Goal: Task Accomplishment & Management: Manage account settings

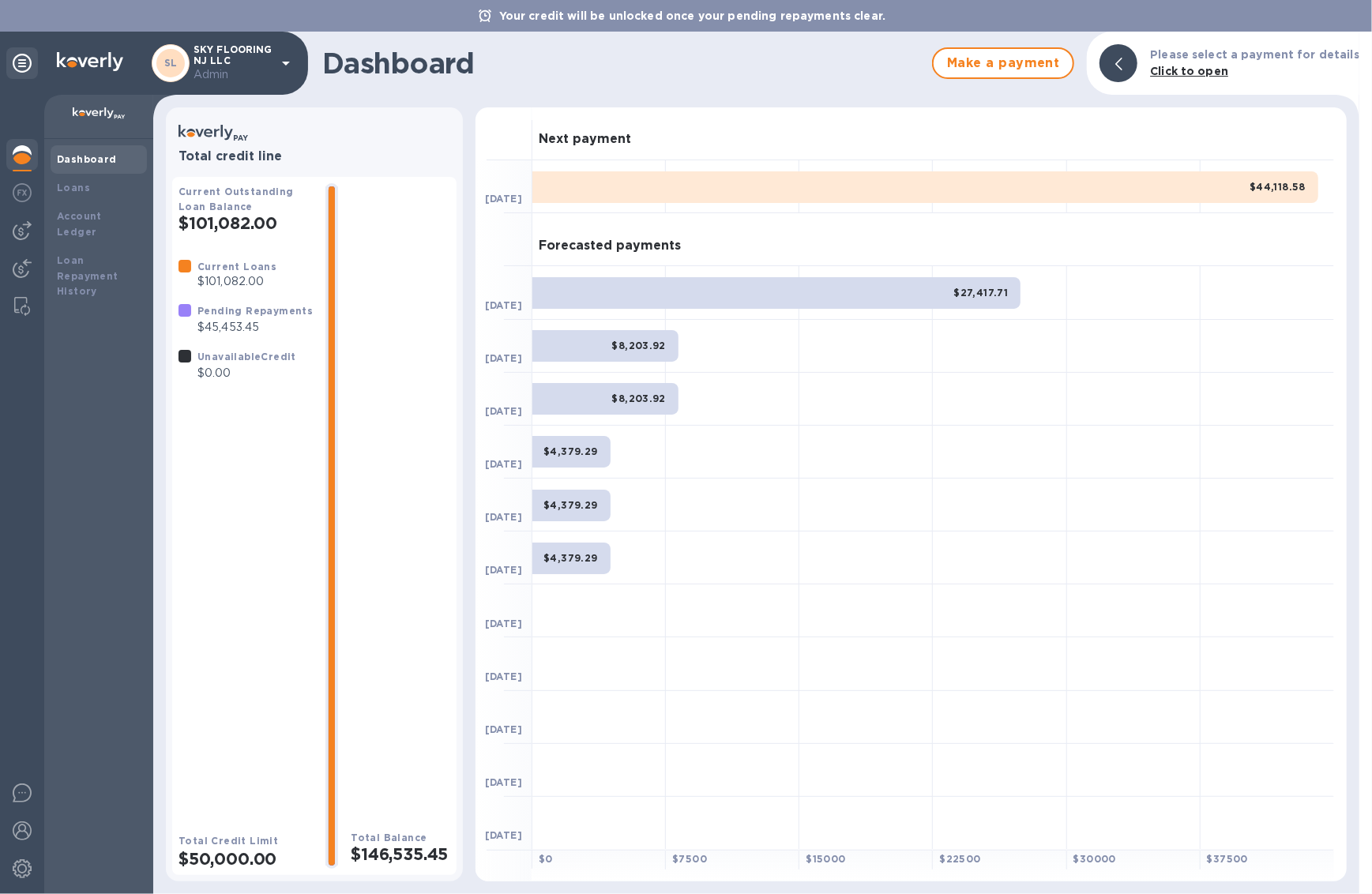
click at [207, 49] on p "SKY FLOORING NJ LLC Admin" at bounding box center [232, 63] width 79 height 39
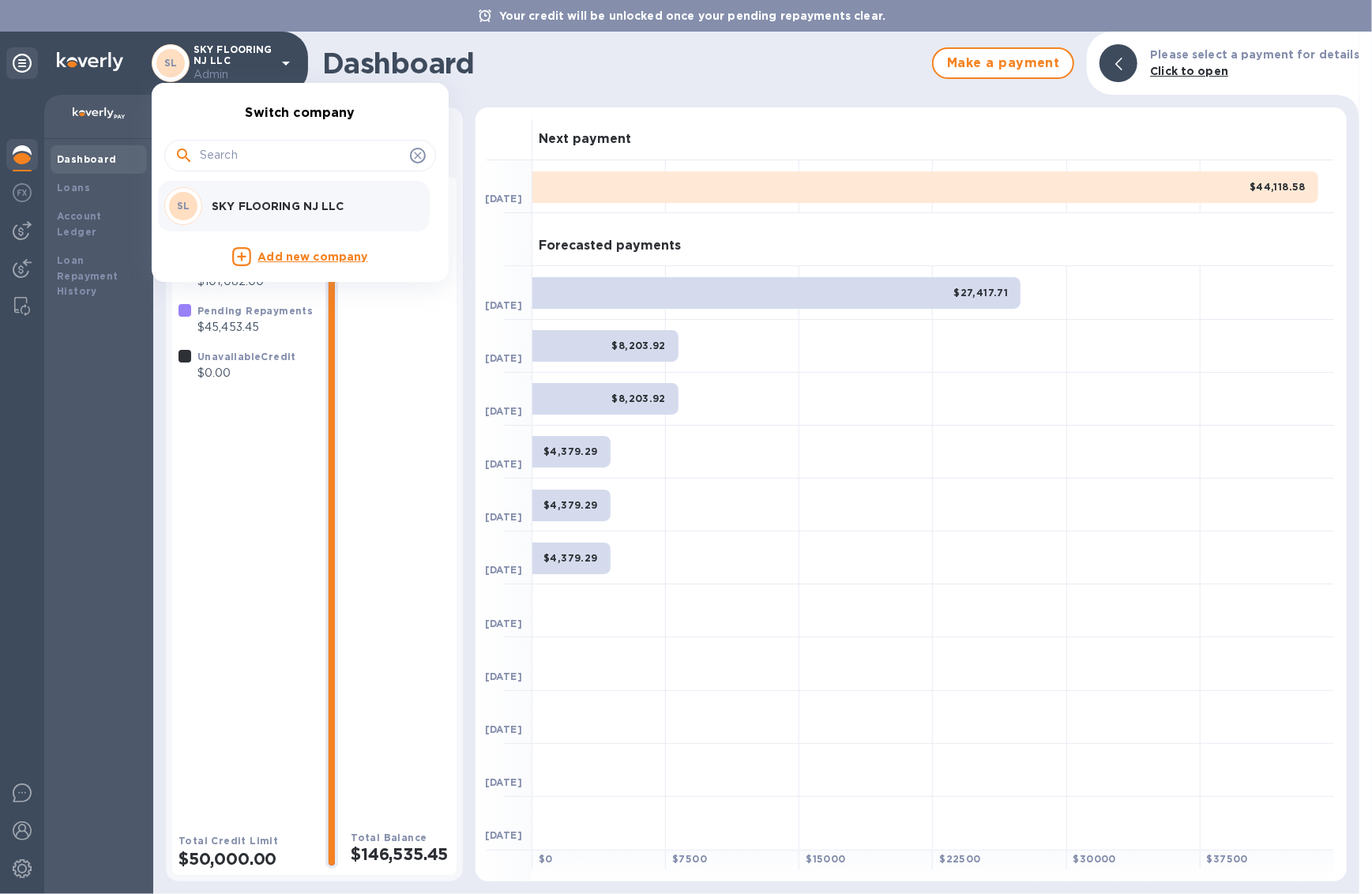
click at [101, 193] on div at bounding box center [686, 447] width 1372 height 894
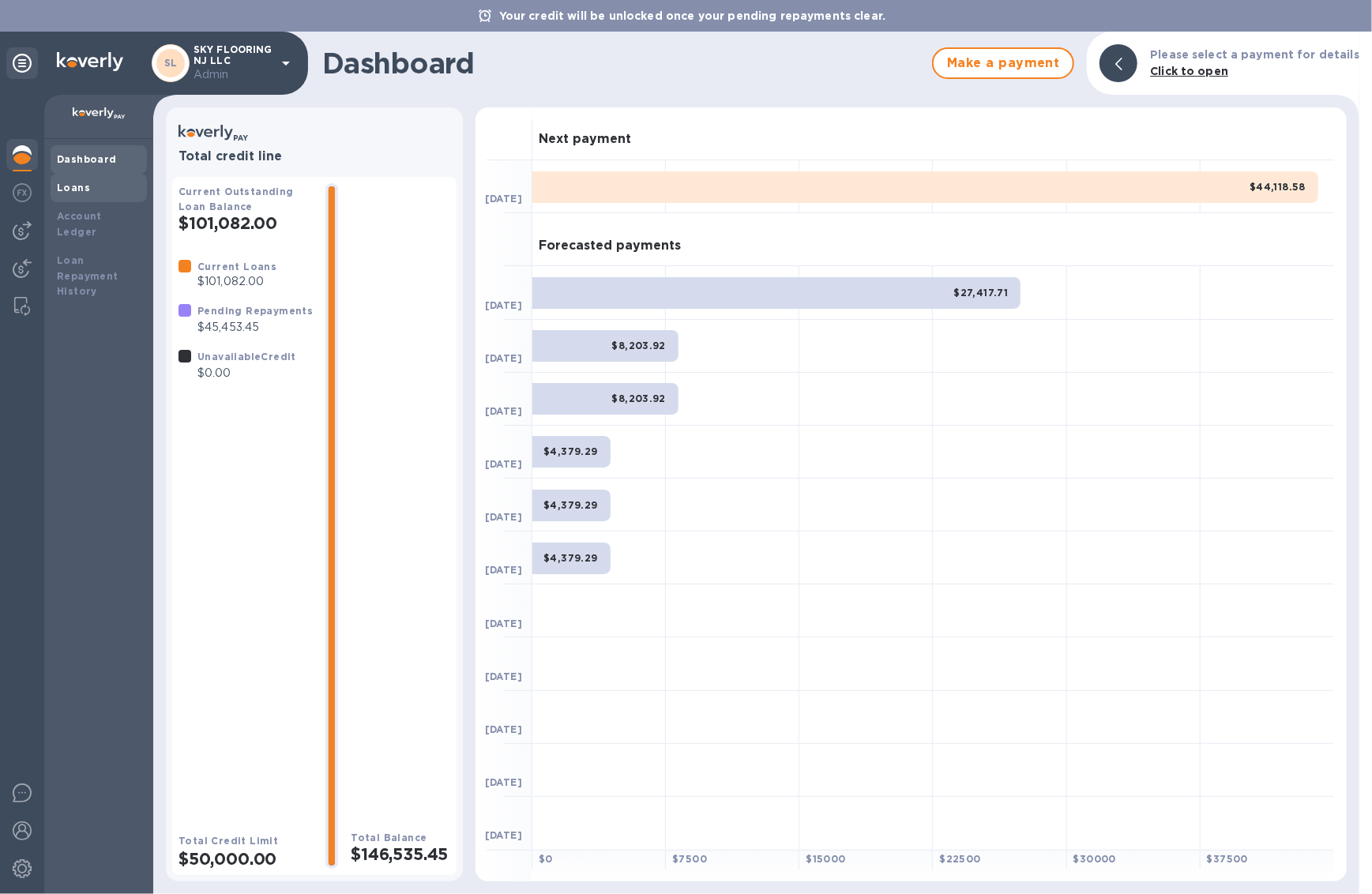
click at [75, 191] on b "Loans" at bounding box center [74, 188] width 33 height 12
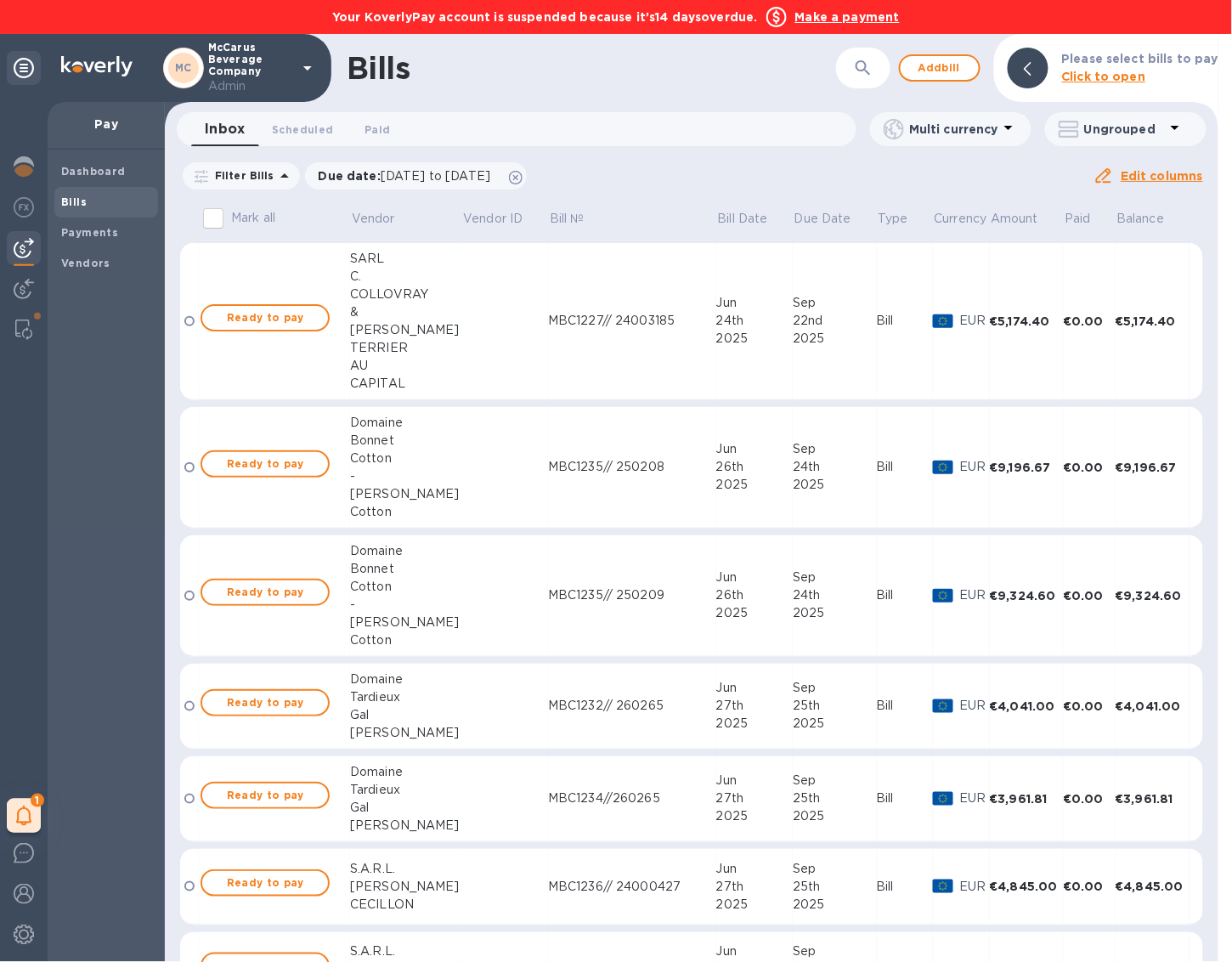
click at [41, 169] on div "1 My tasks" at bounding box center [23, 532] width 48 height 860
click at [22, 170] on img at bounding box center [24, 167] width 21 height 21
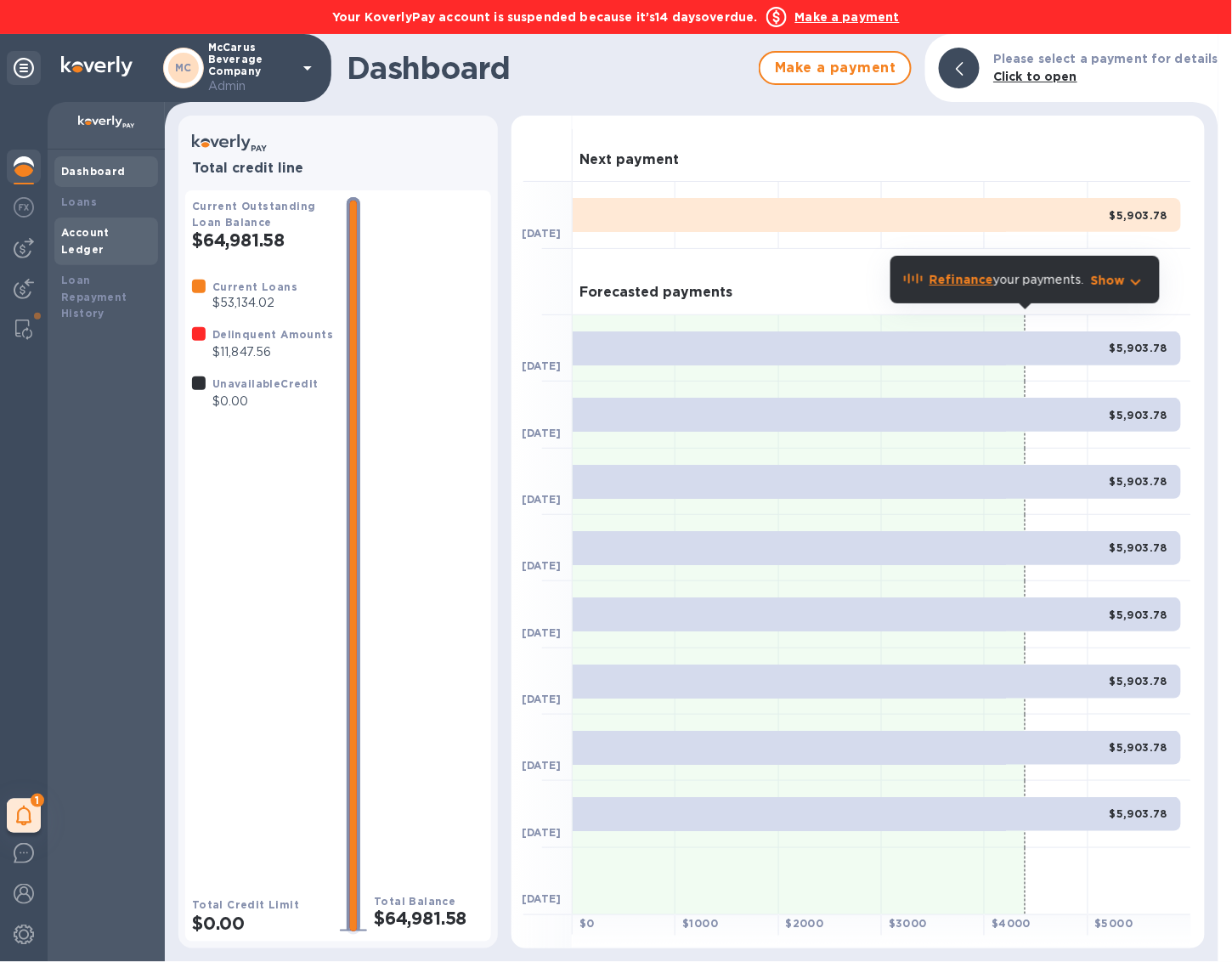
click at [110, 236] on b "Account Ledger" at bounding box center [86, 241] width 48 height 30
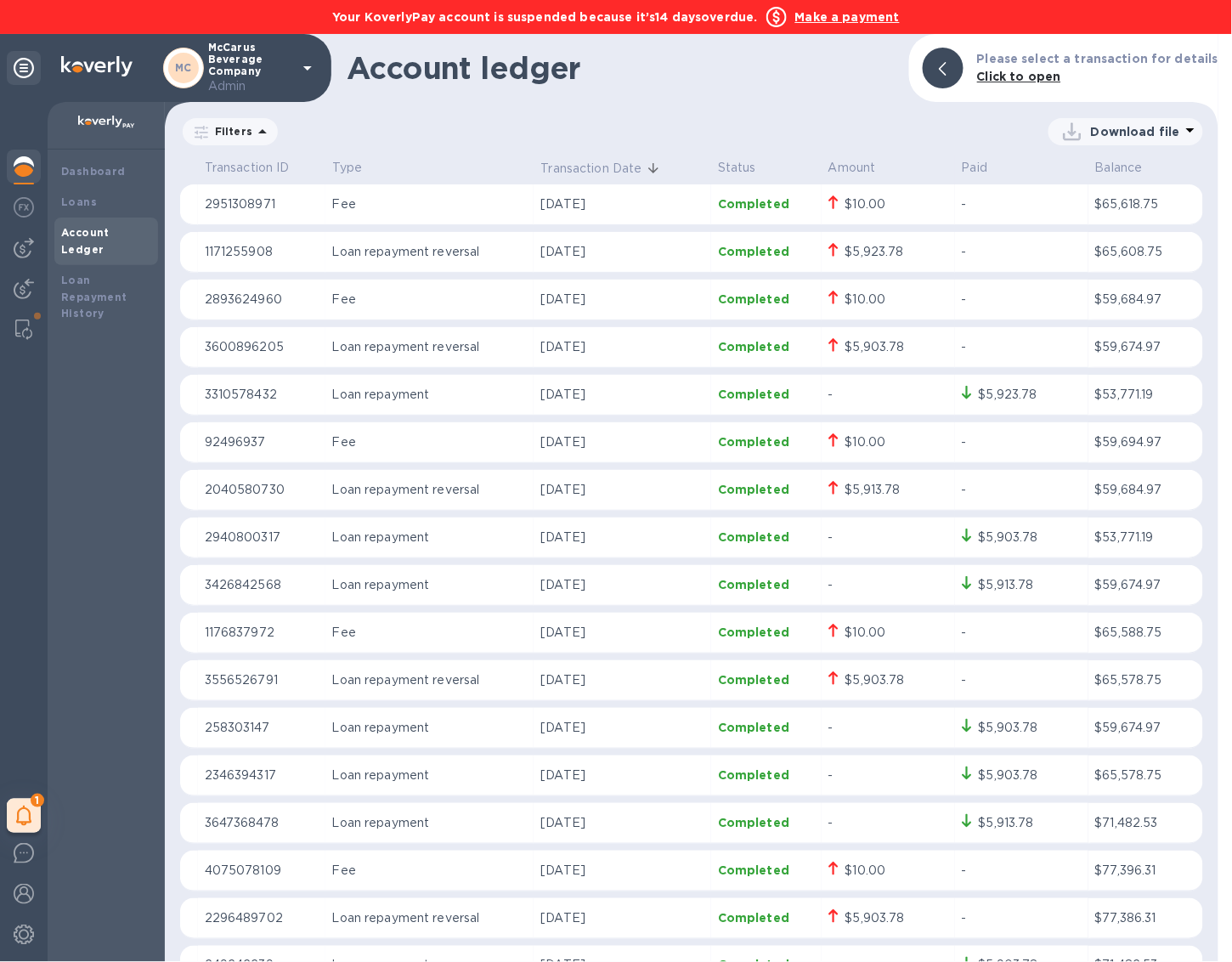
click at [20, 160] on img at bounding box center [24, 167] width 21 height 21
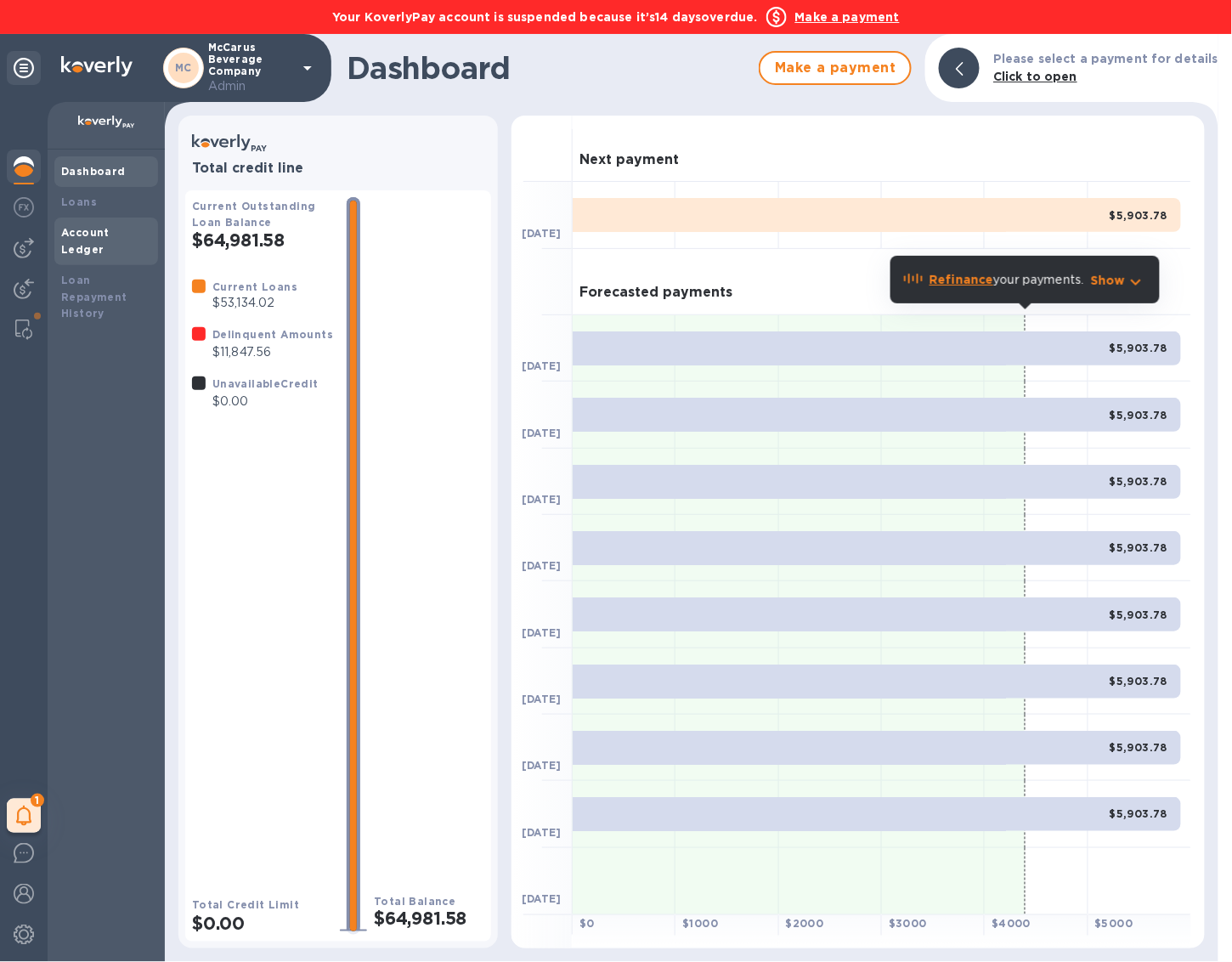
click at [110, 235] on b "Account Ledger" at bounding box center [86, 241] width 48 height 30
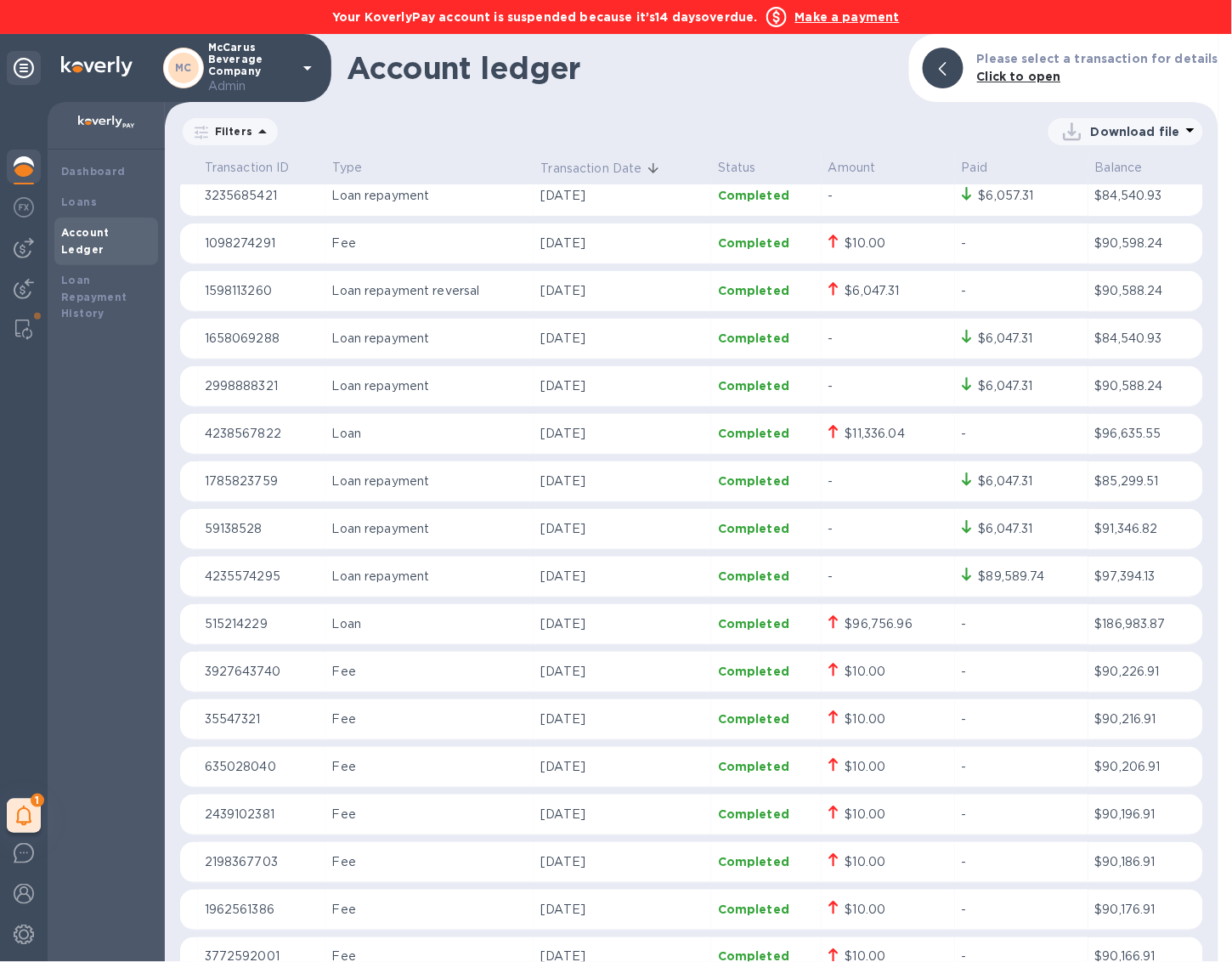
scroll to position [1976, 0]
